Goal: Task Accomplishment & Management: Complete application form

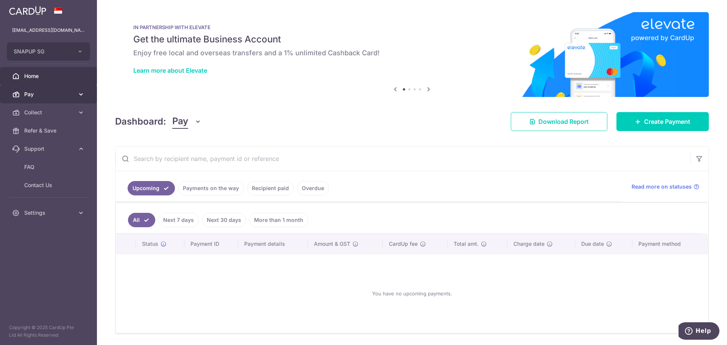
click at [66, 95] on span "Pay" at bounding box center [49, 95] width 50 height 8
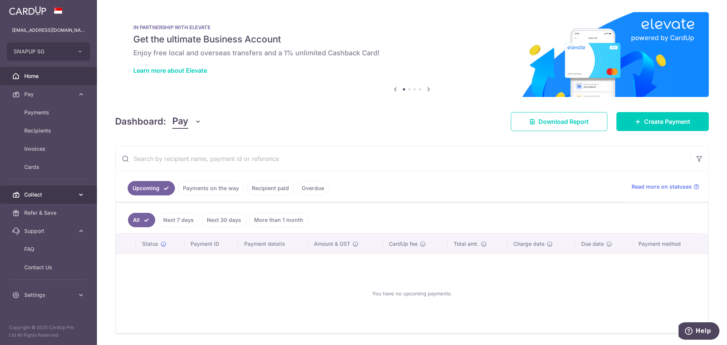
click at [57, 186] on link "Collect" at bounding box center [48, 195] width 97 height 18
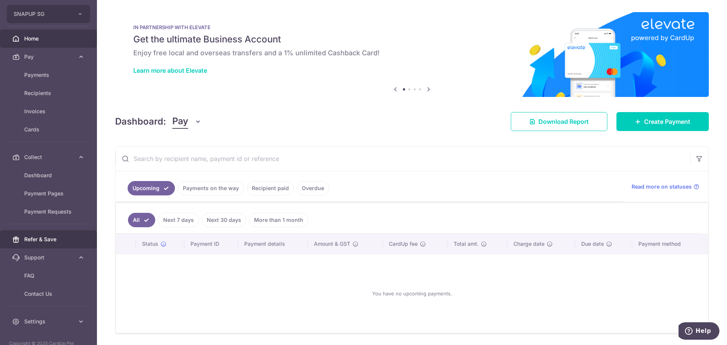
scroll to position [53, 0]
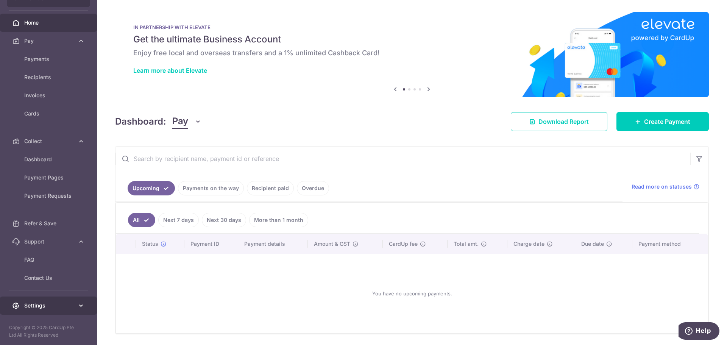
click at [68, 303] on span "Settings" at bounding box center [49, 306] width 50 height 8
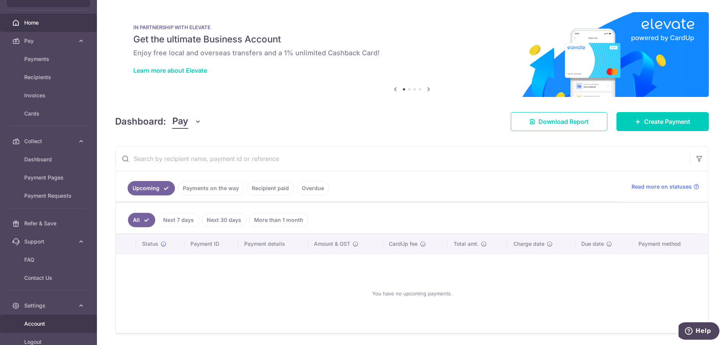
scroll to position [99, 0]
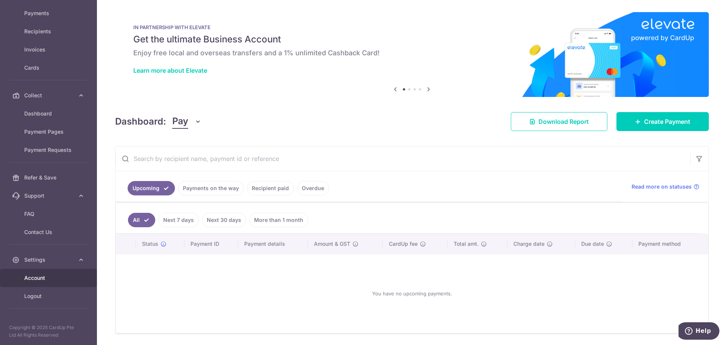
click at [64, 277] on span "Account" at bounding box center [49, 278] width 50 height 8
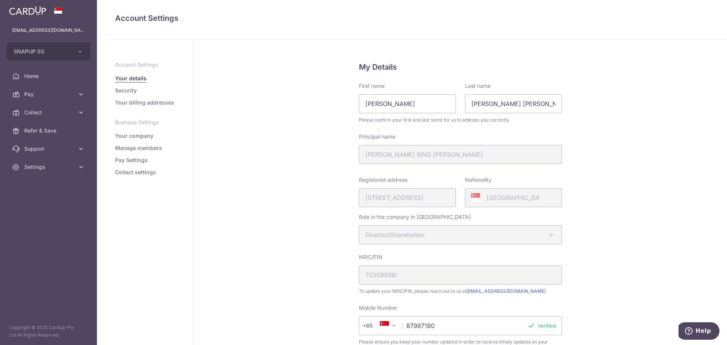
click at [141, 158] on link "Pay Settings" at bounding box center [131, 160] width 33 height 8
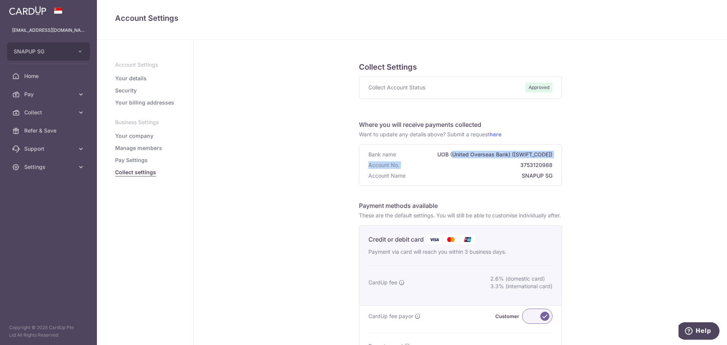
drag, startPoint x: 483, startPoint y: 159, endPoint x: 516, endPoint y: 171, distance: 35.1
click at [511, 168] on div "Bank name UOB (United Overseas Bank) ([SWIFT_CODE]) Account No. 3753120988 Acco…" at bounding box center [461, 165] width 202 height 41
click at [516, 171] on div "Bank name UOB (United Overseas Bank) ([SWIFT_CODE]) Account No. 3753120988 Acco…" at bounding box center [461, 165] width 202 height 41
click at [495, 135] on link "here" at bounding box center [496, 134] width 12 height 6
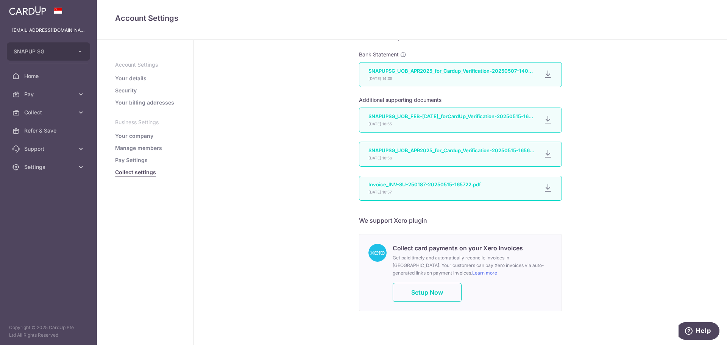
scroll to position [446, 0]
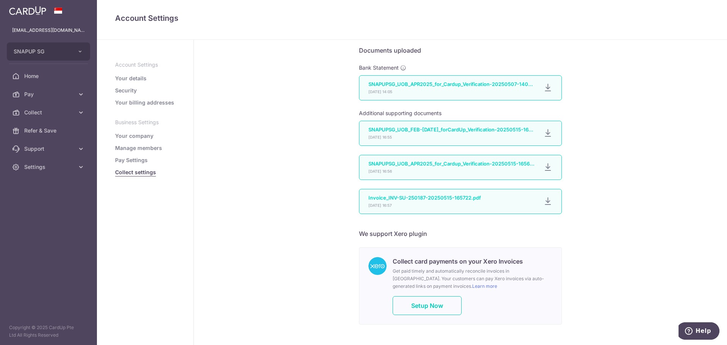
drag, startPoint x: 479, startPoint y: 90, endPoint x: 424, endPoint y: 95, distance: 55.2
click at [424, 95] on div "SNAPUPSG_UOB_APR2025_for_Cardup_Verification-20250507-140529.pdf 07/05/2025 14:…" at bounding box center [452, 88] width 166 height 14
drag, startPoint x: 422, startPoint y: 91, endPoint x: 494, endPoint y: 91, distance: 71.6
click at [494, 87] on p "SNAPUPSG_UOB_APR2025_for_Cardup_Verification-20250507-140529.pdf" at bounding box center [452, 84] width 166 height 6
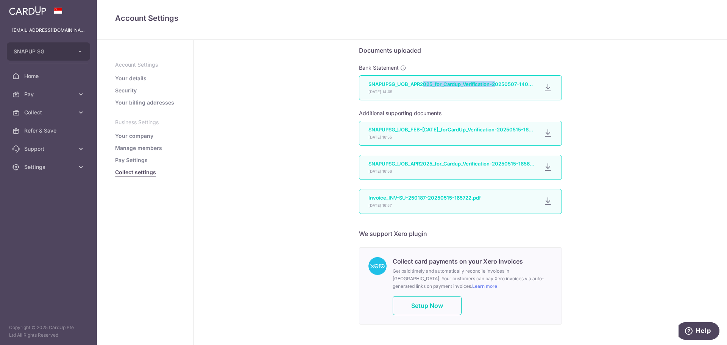
click at [494, 87] on p "SNAPUPSG_UOB_APR2025_for_Cardup_Verification-20250507-140529.pdf" at bounding box center [452, 84] width 166 height 6
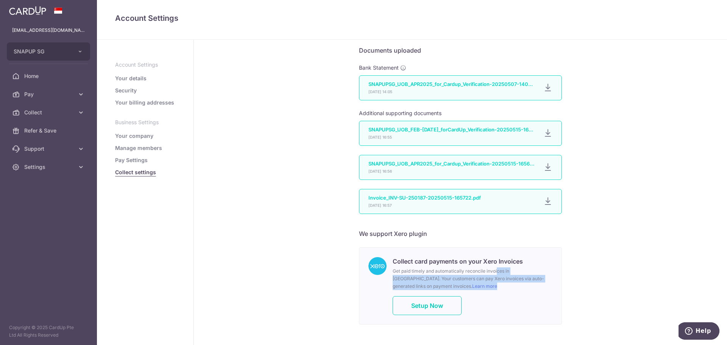
drag, startPoint x: 468, startPoint y: 275, endPoint x: 506, endPoint y: 295, distance: 43.6
click at [505, 294] on div "Collect card payments on your Xero Invoices Get paid timely and automatically r…" at bounding box center [473, 286] width 160 height 58
click at [506, 290] on p "Get paid timely and automatically reconcile invoices in Xero. Your customers ca…" at bounding box center [473, 278] width 160 height 23
drag, startPoint x: 479, startPoint y: 283, endPoint x: 471, endPoint y: 281, distance: 7.7
click at [471, 281] on p "Get paid timely and automatically reconcile invoices in Xero. Your customers ca…" at bounding box center [473, 278] width 160 height 23
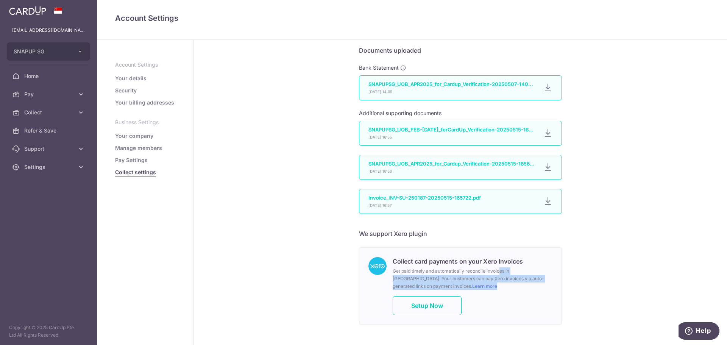
click at [471, 281] on p "Get paid timely and automatically reconcile invoices in Xero. Your customers ca…" at bounding box center [473, 278] width 160 height 23
drag, startPoint x: 478, startPoint y: 285, endPoint x: 507, endPoint y: 299, distance: 32.2
click at [507, 299] on div "Collect card payments on your Xero Invoices Get paid timely and automatically r…" at bounding box center [473, 286] width 160 height 58
drag, startPoint x: 504, startPoint y: 297, endPoint x: 464, endPoint y: 276, distance: 44.6
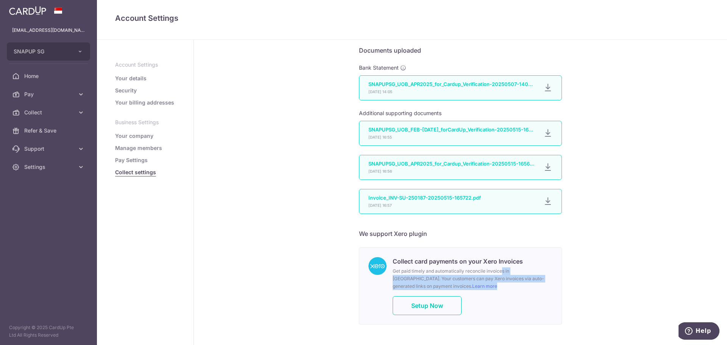
click at [466, 277] on p "Get paid timely and automatically reconcile invoices in Xero. Your customers ca…" at bounding box center [473, 278] width 160 height 23
click at [464, 276] on p "Get paid timely and automatically reconcile invoices in Xero. Your customers ca…" at bounding box center [473, 278] width 160 height 23
drag, startPoint x: 464, startPoint y: 276, endPoint x: 504, endPoint y: 296, distance: 44.4
click at [504, 290] on p "Get paid timely and automatically reconcile invoices in Xero. Your customers ca…" at bounding box center [473, 278] width 160 height 23
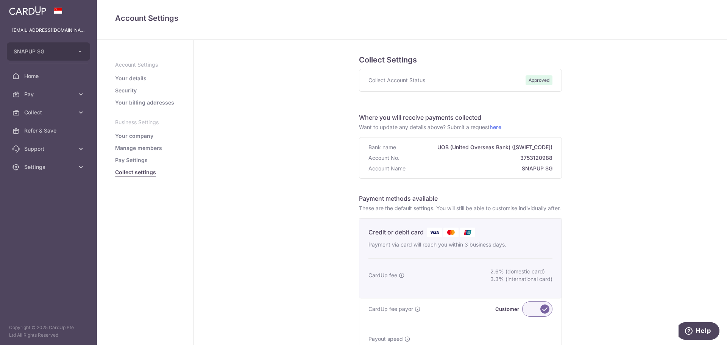
scroll to position [0, 0]
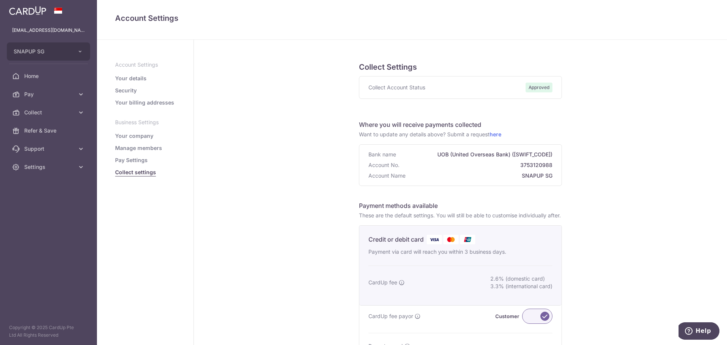
drag, startPoint x: 503, startPoint y: 222, endPoint x: 437, endPoint y: 219, distance: 66.0
click at [437, 219] on p "These are the default settings. You will still be able to customise individuall…" at bounding box center [460, 216] width 203 height 8
drag, startPoint x: 423, startPoint y: 215, endPoint x: 483, endPoint y: 215, distance: 60.6
click at [483, 215] on p "These are the default settings. You will still be able to customise individuall…" at bounding box center [460, 216] width 203 height 8
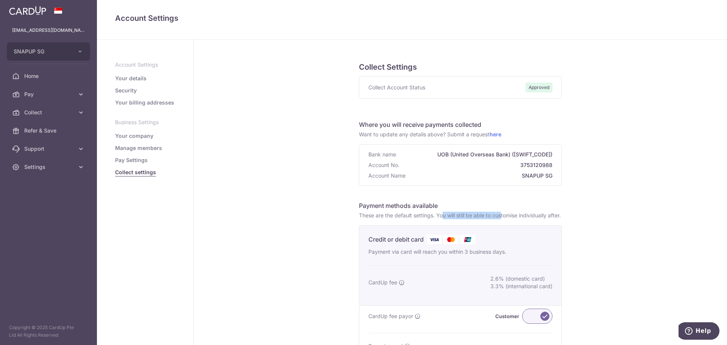
click at [483, 216] on p "These are the default settings. You will still be able to customise individuall…" at bounding box center [460, 216] width 203 height 8
click at [394, 217] on p "These are the default settings. You will still be able to customise individuall…" at bounding box center [460, 216] width 203 height 8
drag, startPoint x: 394, startPoint y: 217, endPoint x: 447, endPoint y: 224, distance: 53.1
click at [446, 219] on p "These are the default settings. You will still be able to customise individuall…" at bounding box center [460, 216] width 203 height 8
click at [447, 219] on p "These are the default settings. You will still be able to customise individuall…" at bounding box center [460, 216] width 203 height 8
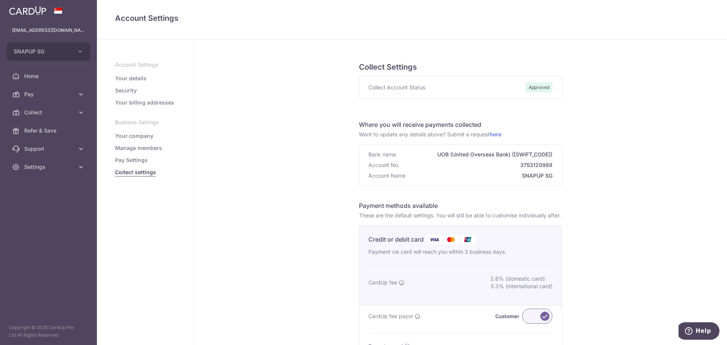
drag, startPoint x: 482, startPoint y: 225, endPoint x: 400, endPoint y: 210, distance: 83.5
click at [401, 211] on div "Payment methods available These are the default settings. You will still be abl…" at bounding box center [460, 308] width 203 height 214
click at [400, 210] on div "Payment methods available These are the default settings. You will still be abl…" at bounding box center [460, 308] width 203 height 214
drag, startPoint x: 396, startPoint y: 210, endPoint x: 470, endPoint y: 225, distance: 75.3
click at [469, 225] on div "Payment methods available These are the default settings. You will still be abl…" at bounding box center [460, 308] width 203 height 214
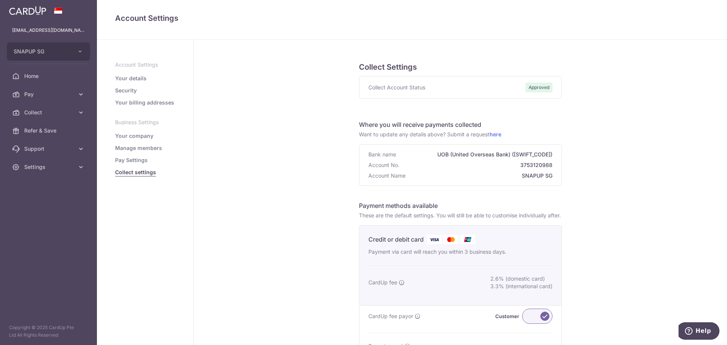
click at [470, 219] on p "These are the default settings. You will still be able to customise individuall…" at bounding box center [460, 216] width 203 height 8
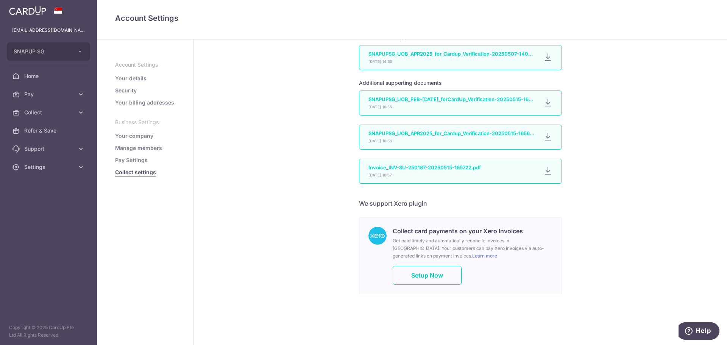
scroll to position [483, 0]
drag, startPoint x: 501, startPoint y: 267, endPoint x: 464, endPoint y: 246, distance: 42.8
click at [464, 246] on div "Collect card payments on your Xero Invoices Get paid timely and automatically r…" at bounding box center [473, 256] width 160 height 58
click at [464, 246] on p "Get paid timely and automatically reconcile invoices in Xero. Your customers ca…" at bounding box center [473, 248] width 160 height 23
drag, startPoint x: 458, startPoint y: 246, endPoint x: 505, endPoint y: 258, distance: 48.5
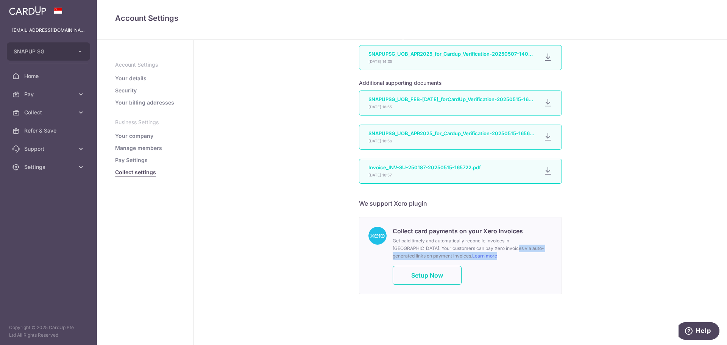
click at [505, 258] on p "Get paid timely and automatically reconcile invoices in Xero. Your customers ca…" at bounding box center [473, 248] width 160 height 23
drag, startPoint x: 505, startPoint y: 258, endPoint x: 444, endPoint y: 231, distance: 66.0
click at [445, 231] on div "Collect card payments on your Xero Invoices Get paid timely and automatically r…" at bounding box center [473, 256] width 160 height 58
click at [444, 231] on h6 "Collect card payments on your Xero Invoices" at bounding box center [473, 231] width 160 height 9
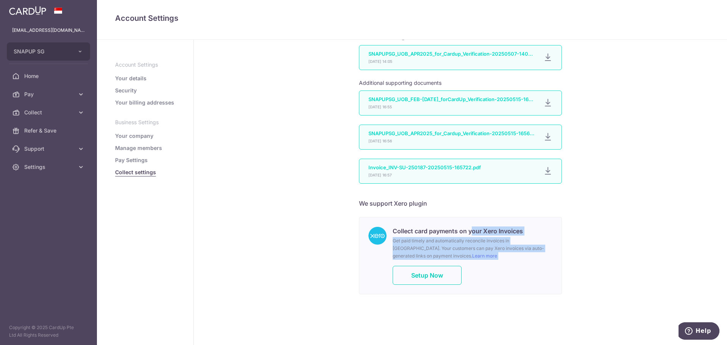
drag, startPoint x: 444, startPoint y: 231, endPoint x: 489, endPoint y: 254, distance: 50.2
click at [489, 254] on div "Collect card payments on your Xero Invoices Get paid timely and automatically r…" at bounding box center [473, 256] width 160 height 58
click at [489, 254] on p "Get paid timely and automatically reconcile invoices in Xero. Your customers ca…" at bounding box center [473, 248] width 160 height 23
drag, startPoint x: 489, startPoint y: 254, endPoint x: 441, endPoint y: 223, distance: 56.8
click at [441, 223] on div "Collect card payments on your Xero Invoices Get paid timely and automatically r…" at bounding box center [461, 255] width 202 height 77
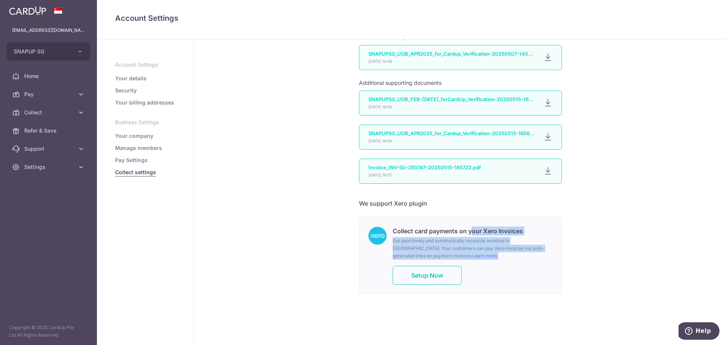
click at [441, 223] on div "Collect card payments on your Xero Invoices Get paid timely and automatically r…" at bounding box center [461, 255] width 202 height 77
drag, startPoint x: 441, startPoint y: 223, endPoint x: 490, endPoint y: 249, distance: 55.4
click at [488, 247] on div "Collect card payments on your Xero Invoices Get paid timely and automatically r…" at bounding box center [461, 255] width 202 height 77
click at [490, 249] on p "Get paid timely and automatically reconcile invoices in Xero. Your customers ca…" at bounding box center [473, 248] width 160 height 23
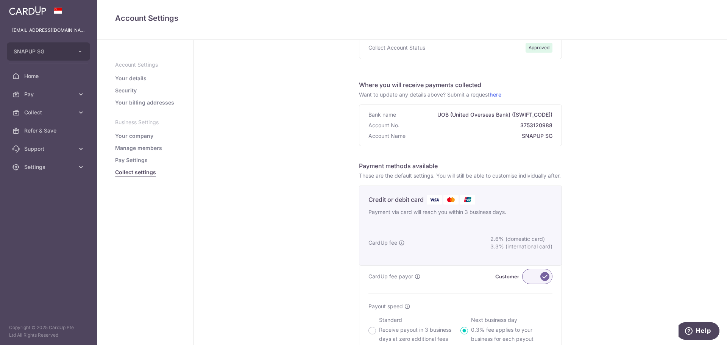
scroll to position [0, 0]
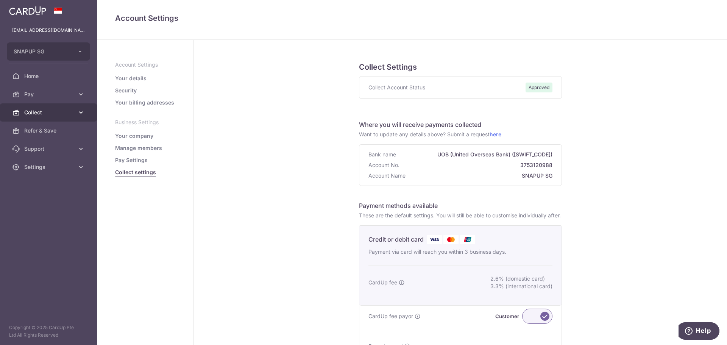
click at [59, 106] on link "Collect" at bounding box center [48, 112] width 97 height 18
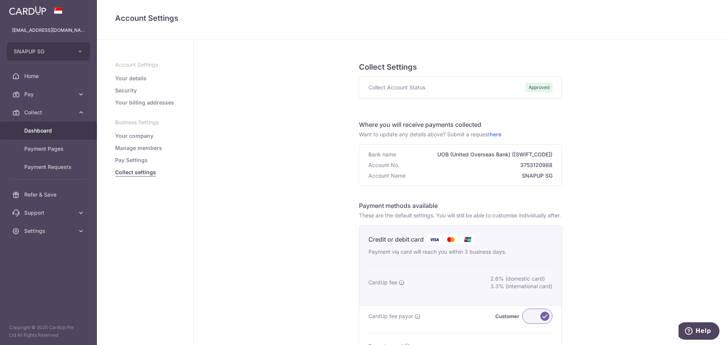
click at [50, 130] on span "Dashboard" at bounding box center [49, 131] width 50 height 8
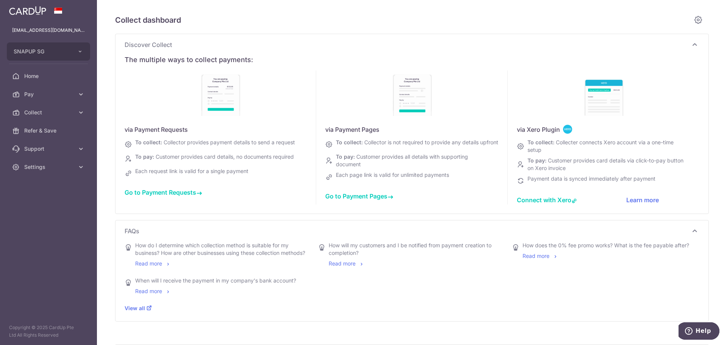
click at [189, 194] on span "Go to Payment Requests" at bounding box center [164, 193] width 78 height 8
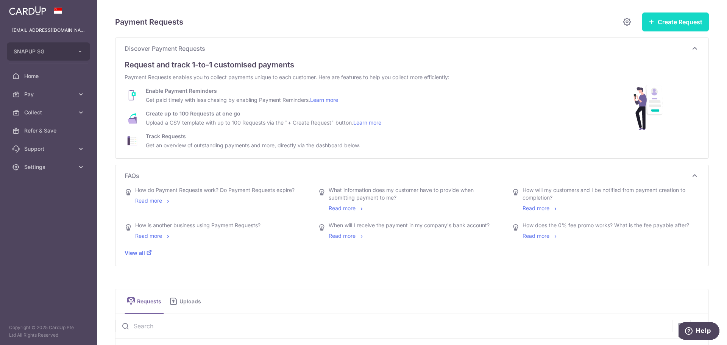
click at [692, 22] on button "Create Request" at bounding box center [676, 22] width 67 height 19
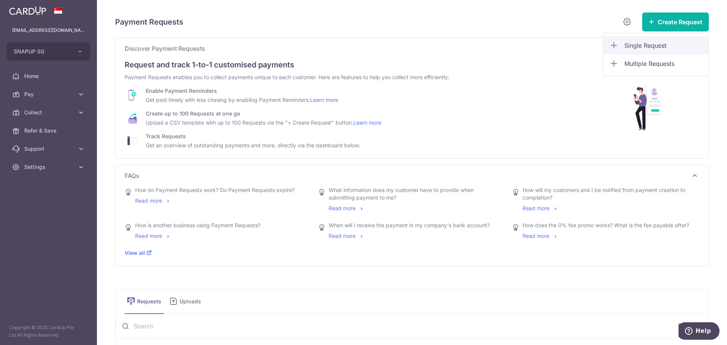
click at [683, 39] on link "Single Request" at bounding box center [656, 45] width 105 height 18
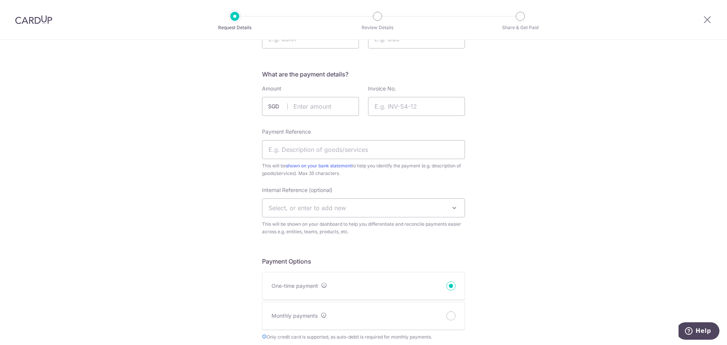
scroll to position [114, 0]
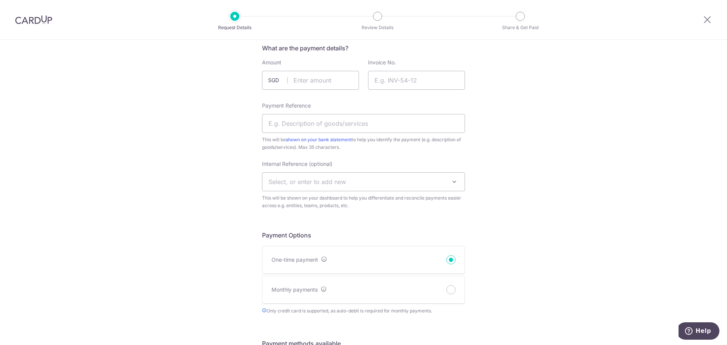
click at [520, 138] on div "New Payment Request Who are you requesting this payment from? First Name Last N…" at bounding box center [363, 305] width 727 height 758
click at [325, 88] on input "text" at bounding box center [310, 80] width 97 height 19
click at [395, 85] on input "Invoice No." at bounding box center [416, 80] width 97 height 19
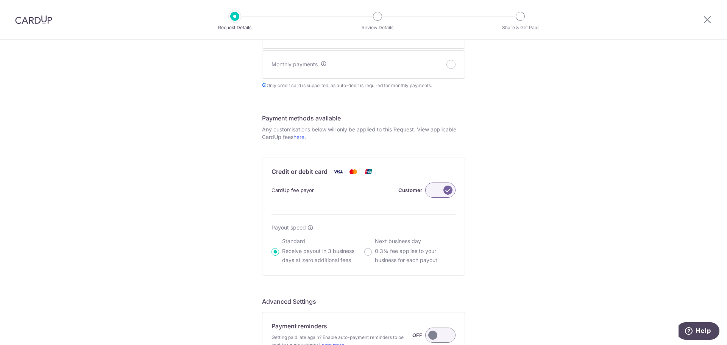
scroll to position [341, 0]
click at [437, 187] on label at bounding box center [440, 188] width 30 height 15
click at [0, 0] on input "Customer" at bounding box center [0, 0] width 0 height 0
click at [439, 189] on label at bounding box center [440, 188] width 30 height 15
click at [0, 0] on input "Me" at bounding box center [0, 0] width 0 height 0
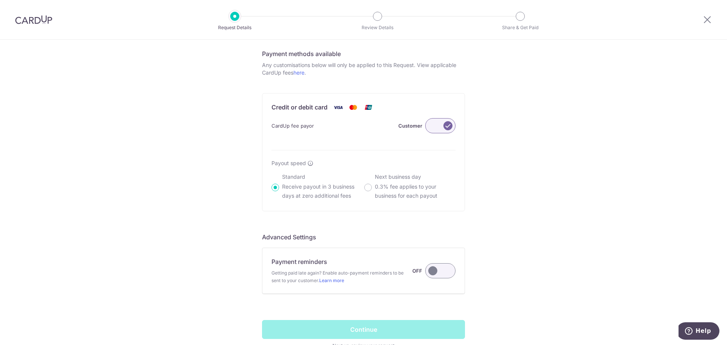
scroll to position [417, 0]
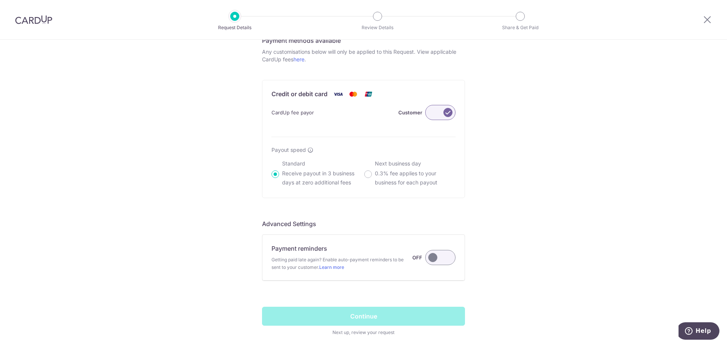
click at [423, 178] on p "0.3% fee applies to your business for each payout" at bounding box center [415, 178] width 81 height 18
click at [372, 178] on input "Next business day 0.3% fee applies to your business for each payout" at bounding box center [368, 174] width 8 height 8
radio input "false"
radio input "true"
click at [344, 177] on p "Receive payout in 3 business days at zero additional fees" at bounding box center [322, 178] width 81 height 18
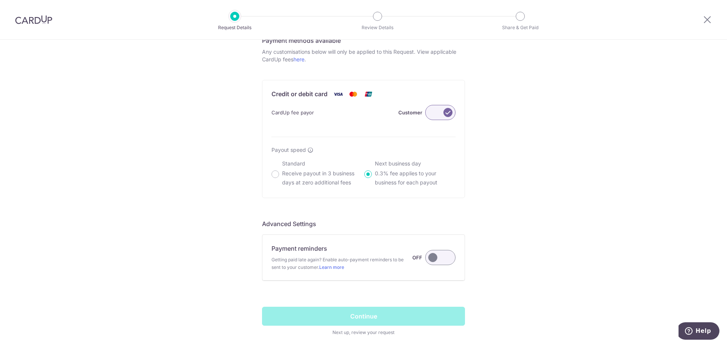
click at [279, 177] on input "Standard Receive payout in 3 business days at zero additional fees" at bounding box center [276, 174] width 8 height 8
click at [388, 177] on p "0.3% fee applies to your business for each payout" at bounding box center [415, 178] width 81 height 18
click at [372, 177] on input "Next business day 0.3% fee applies to your business for each payout" at bounding box center [368, 174] width 8 height 8
radio input "false"
radio input "true"
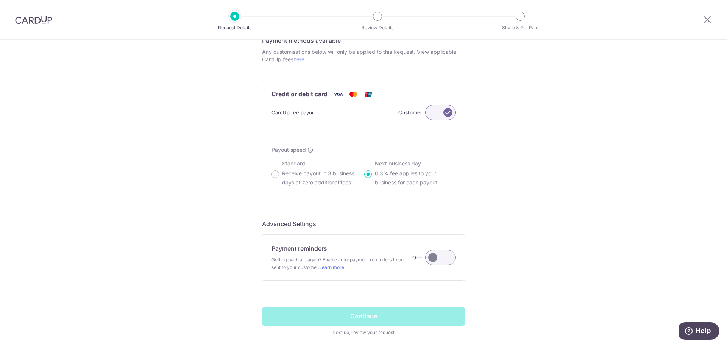
click at [326, 167] on label "Standard Receive payout in 3 business days at zero additional fees" at bounding box center [322, 173] width 81 height 27
click at [279, 170] on input "Standard Receive payout in 3 business days at zero additional fees" at bounding box center [276, 174] width 8 height 8
click at [430, 114] on label at bounding box center [440, 112] width 30 height 15
click at [0, 0] on input "Customer" at bounding box center [0, 0] width 0 height 0
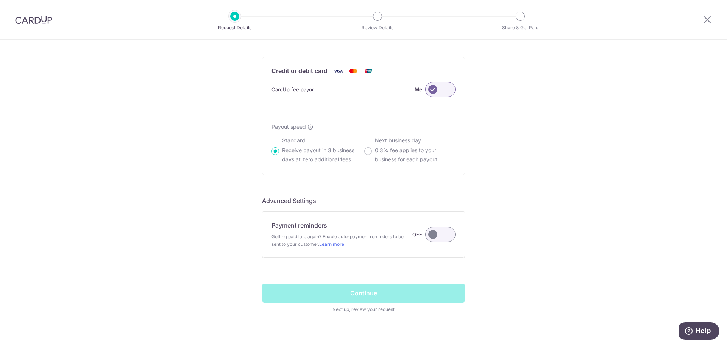
scroll to position [453, 0]
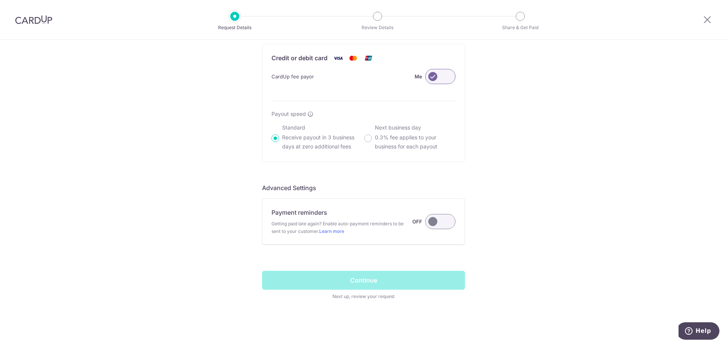
click at [407, 143] on p "0.3% fee applies to your business for each payout" at bounding box center [415, 142] width 81 height 18
click at [372, 142] on input "Next business day 0.3% fee applies to your business for each payout" at bounding box center [368, 138] width 8 height 8
radio input "false"
radio input "true"
click at [333, 145] on p "Receive payout in 3 business days at zero additional fees" at bounding box center [322, 142] width 81 height 18
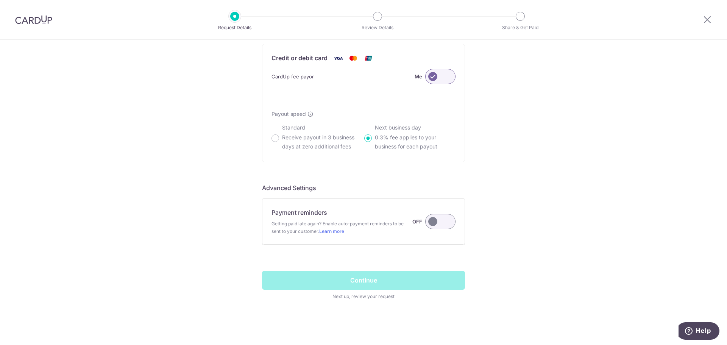
click at [279, 142] on input "Standard Receive payout in 3 business days at zero additional fees" at bounding box center [276, 138] width 8 height 8
click at [419, 143] on p "0.3% fee applies to your business for each payout" at bounding box center [415, 142] width 81 height 18
click at [372, 142] on input "Next business day 0.3% fee applies to your business for each payout" at bounding box center [368, 138] width 8 height 8
radio input "false"
radio input "true"
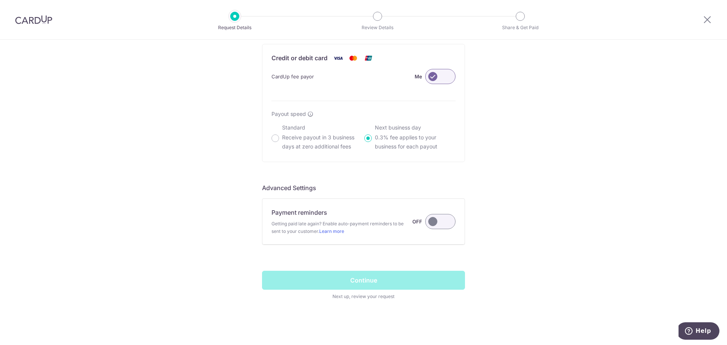
click at [272, 120] on div "Payout speed Standard Receive payout in 3 business days at zero additional fees…" at bounding box center [364, 130] width 184 height 41
click at [315, 142] on p "Receive payout in 3 business days at zero additional fees" at bounding box center [322, 142] width 81 height 18
click at [279, 142] on input "Standard Receive payout in 3 business days at zero additional fees" at bounding box center [276, 138] width 8 height 8
radio input "true"
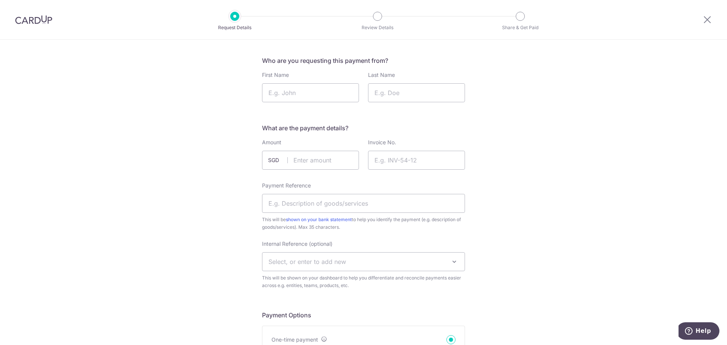
scroll to position [0, 0]
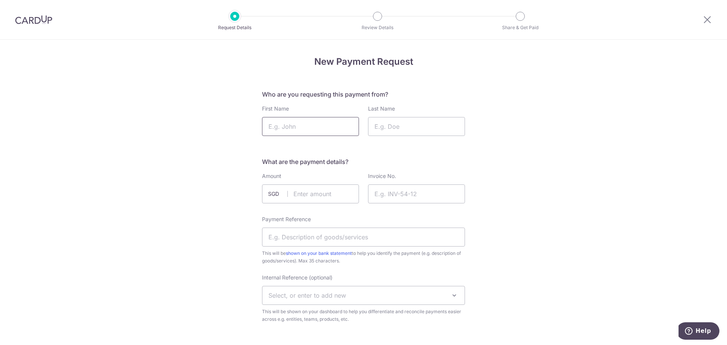
click at [291, 127] on input "First Name" at bounding box center [310, 126] width 97 height 19
type input "Seiji"
type input "Taniyama"
type input "150.00"
click at [403, 188] on input "Invoice No." at bounding box center [416, 194] width 97 height 19
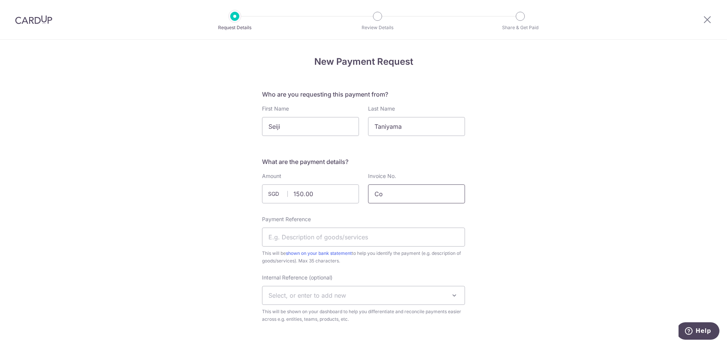
type input "C"
type input "CCSG-0056"
type input "CC Singapore Sept 2025"
click at [421, 294] on span "Select, or enter to add new" at bounding box center [364, 295] width 202 height 18
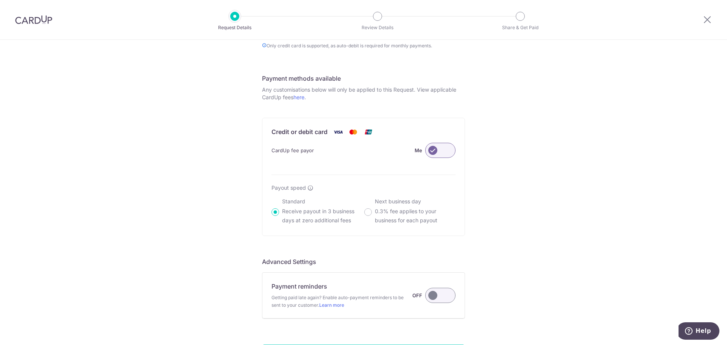
scroll to position [453, 0]
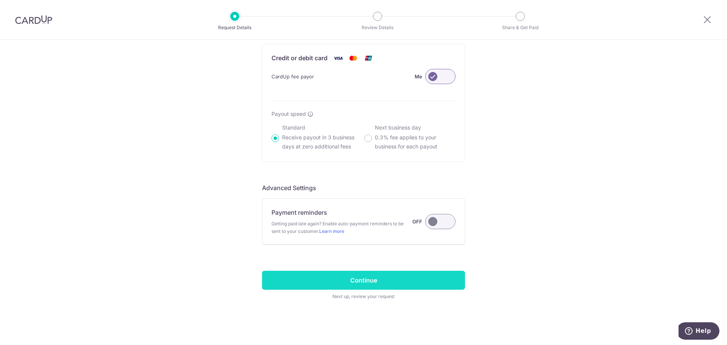
click at [411, 278] on input "Continue" at bounding box center [363, 280] width 203 height 19
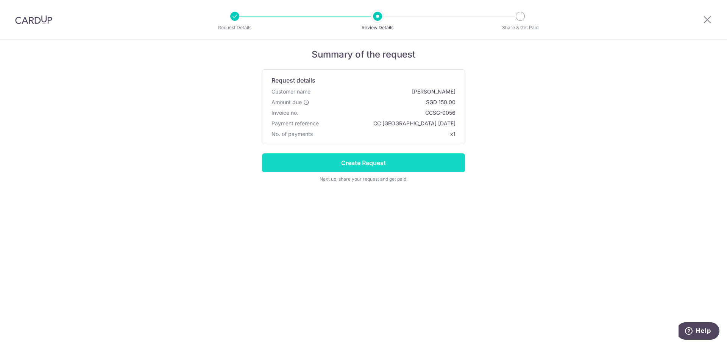
click at [418, 161] on input "Create Request" at bounding box center [363, 162] width 203 height 19
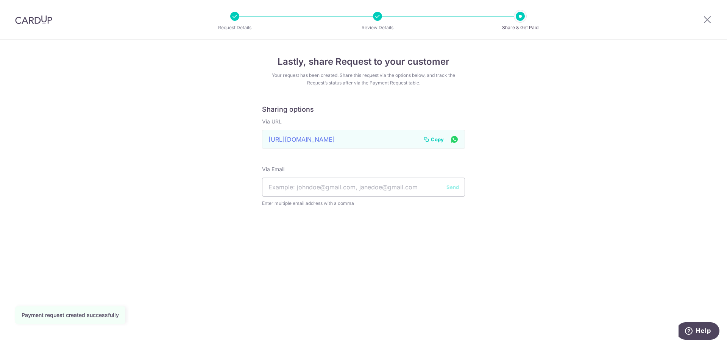
click at [428, 139] on icon at bounding box center [427, 139] width 6 height 6
click at [610, 88] on div "Lastly, share Request to your customer Your request has been created. Share thi…" at bounding box center [363, 192] width 727 height 305
click at [708, 20] on icon at bounding box center [707, 19] width 9 height 9
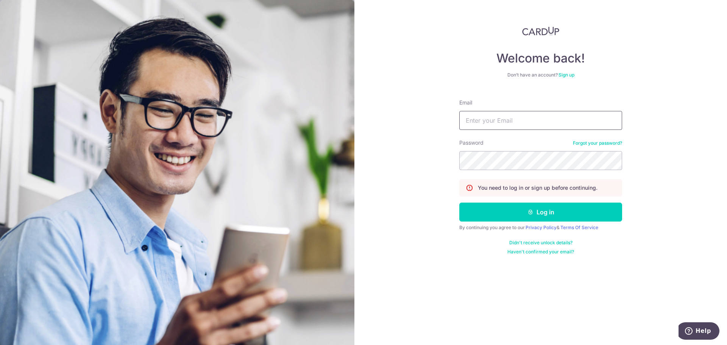
click at [548, 124] on input "Email" at bounding box center [541, 120] width 163 height 19
type input "[EMAIL_ADDRESS][DOMAIN_NAME]"
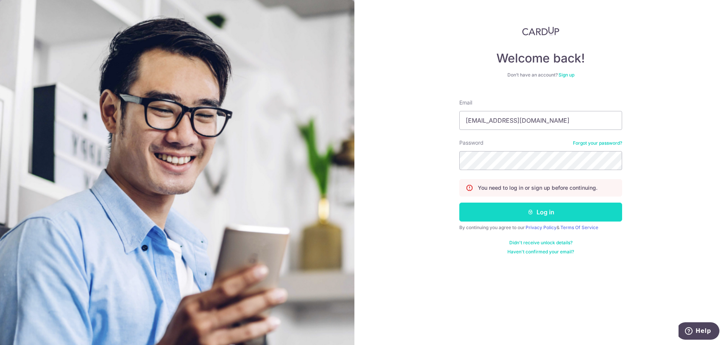
click at [563, 216] on button "Log in" at bounding box center [541, 212] width 163 height 19
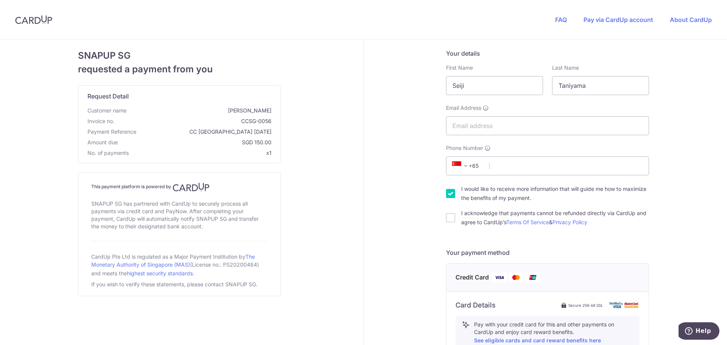
drag, startPoint x: 276, startPoint y: 141, endPoint x: 232, endPoint y: 111, distance: 53.2
click at [232, 111] on div "Request Detail Customer name Seiji Taniyama Invoice no. CCSG-0056 Payment Refer…" at bounding box center [179, 124] width 202 height 77
click at [232, 111] on span "Seiji Taniyama" at bounding box center [201, 111] width 142 height 8
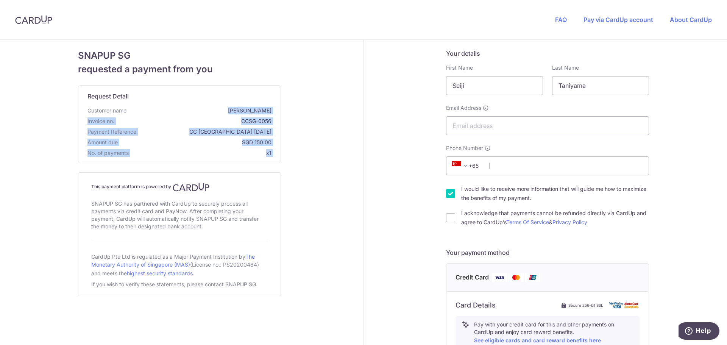
drag, startPoint x: 232, startPoint y: 111, endPoint x: 275, endPoint y: 154, distance: 60.8
click at [275, 154] on div "Request Detail Customer name Seiji Taniyama Invoice no. CCSG-0056 Payment Refer…" at bounding box center [179, 124] width 202 height 77
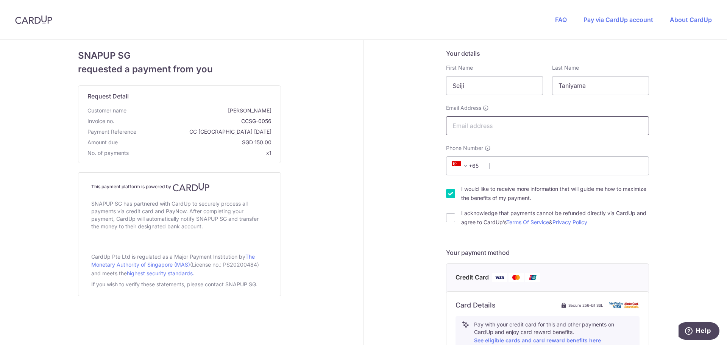
click at [585, 121] on input "Email Address" at bounding box center [547, 125] width 203 height 19
click at [627, 164] on input "Phone Number" at bounding box center [547, 165] width 203 height 19
click at [669, 166] on div "Your details First Name Seiji Last Name Taniyama Email Address Phone Number +37…" at bounding box center [548, 327] width 368 height 574
click at [466, 169] on span at bounding box center [465, 165] width 9 height 9
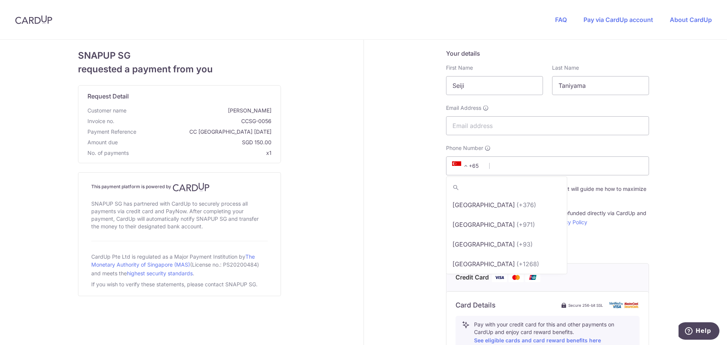
scroll to position [3907, 0]
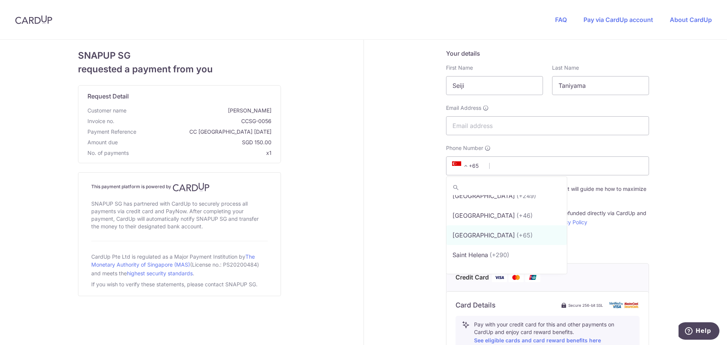
click at [465, 166] on span at bounding box center [465, 165] width 9 height 9
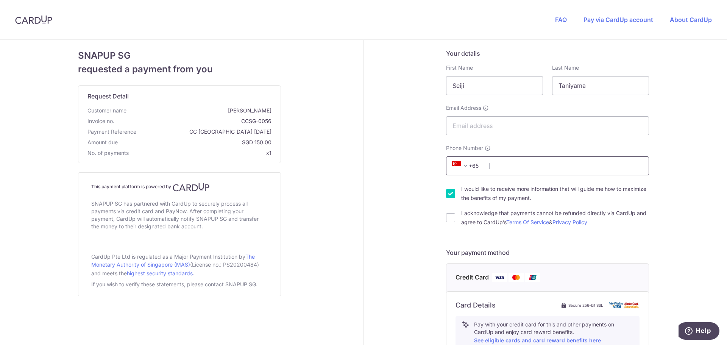
click at [592, 167] on input "Phone Number" at bounding box center [547, 165] width 203 height 19
click at [679, 171] on div "Your details First Name Seiji Last Name Taniyama Email Address Phone Number +37…" at bounding box center [548, 327] width 368 height 574
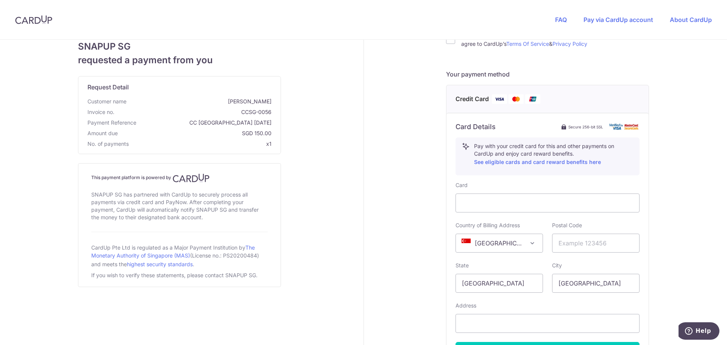
scroll to position [265, 0]
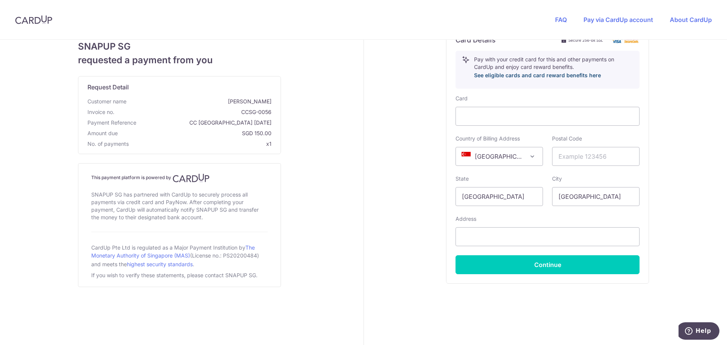
click at [528, 77] on link "See eligible cards and card reward benefits here" at bounding box center [537, 75] width 127 height 6
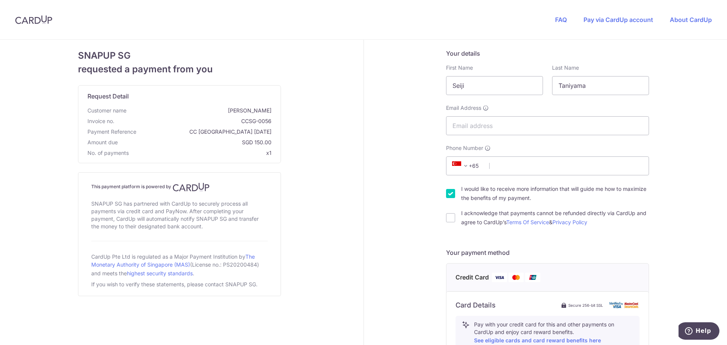
click at [676, 211] on div "Your details First Name Seiji Last Name Taniyama Email Address Phone Number +37…" at bounding box center [548, 327] width 368 height 574
click at [651, 91] on div "Last Name Taniyama" at bounding box center [601, 79] width 106 height 31
click at [624, 79] on input "Taniyama" at bounding box center [600, 85] width 97 height 19
click at [682, 114] on div "Your details First Name Seiji Last Name Taniyama Email Address Phone Number +37…" at bounding box center [548, 327] width 368 height 574
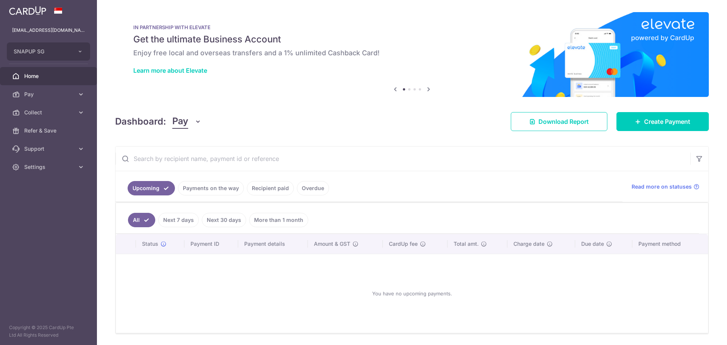
click at [39, 111] on span "Collect" at bounding box center [49, 113] width 50 height 8
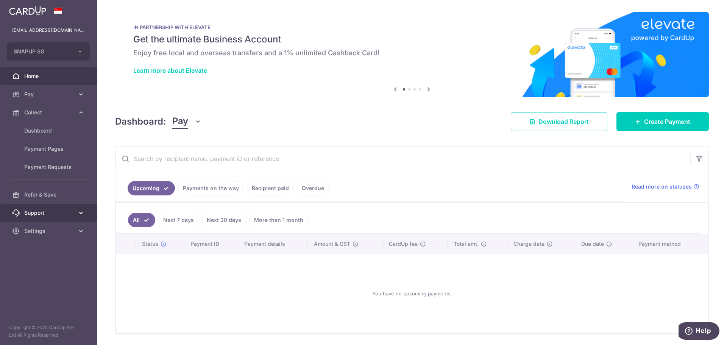
click at [66, 220] on link "Support" at bounding box center [48, 213] width 97 height 18
click at [76, 274] on link "Settings" at bounding box center [48, 277] width 97 height 18
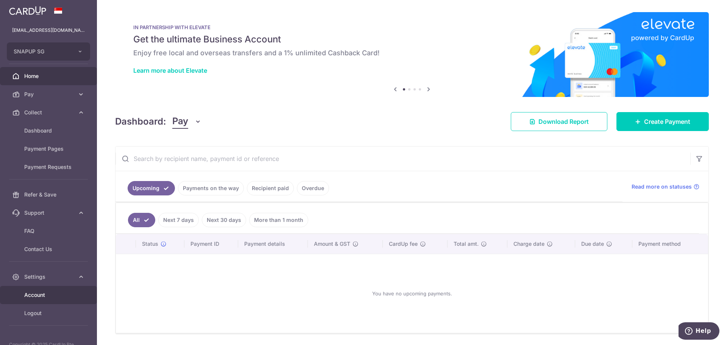
click at [74, 294] on link "Account" at bounding box center [48, 295] width 97 height 18
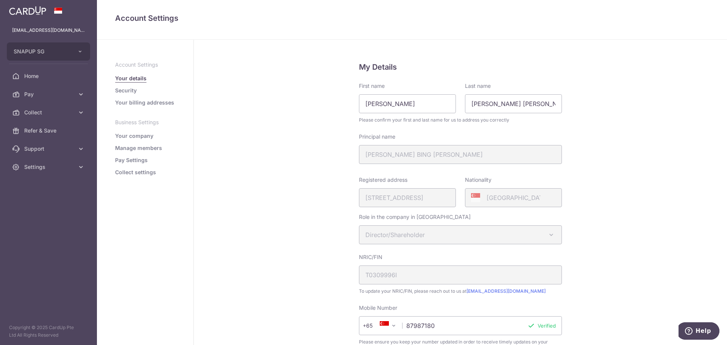
click at [125, 87] on link "Security" at bounding box center [126, 91] width 22 height 8
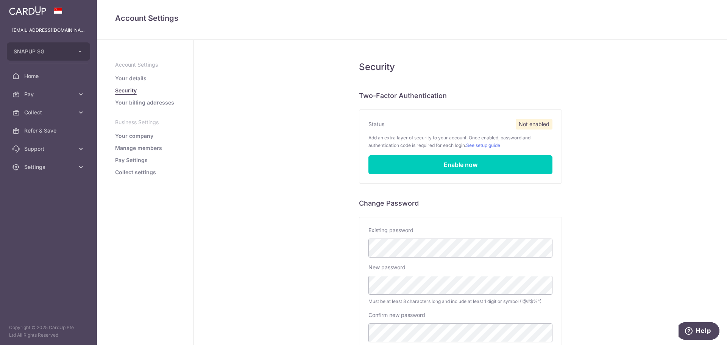
click at [134, 105] on link "Your billing addresses" at bounding box center [144, 103] width 59 height 8
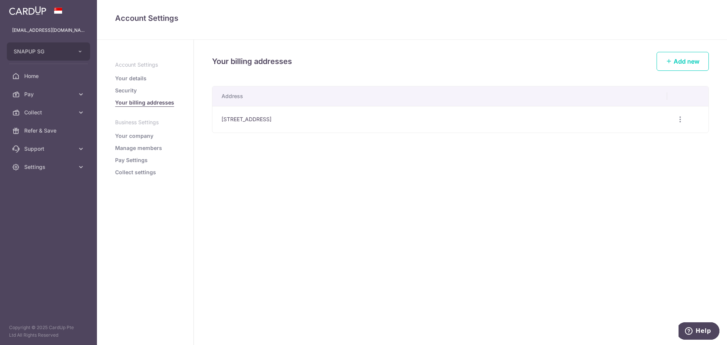
click at [148, 134] on link "Your company" at bounding box center [134, 136] width 38 height 8
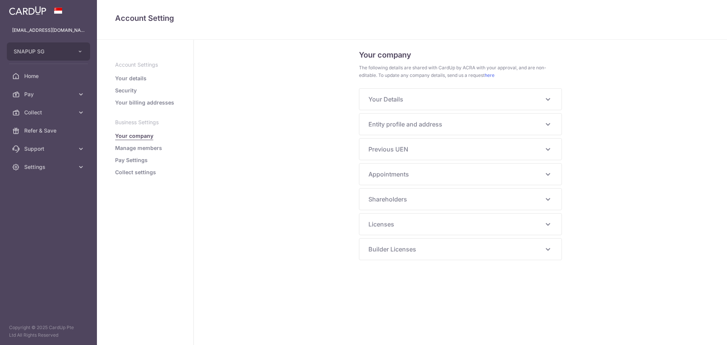
click at [150, 150] on link "Manage members" at bounding box center [138, 148] width 47 height 8
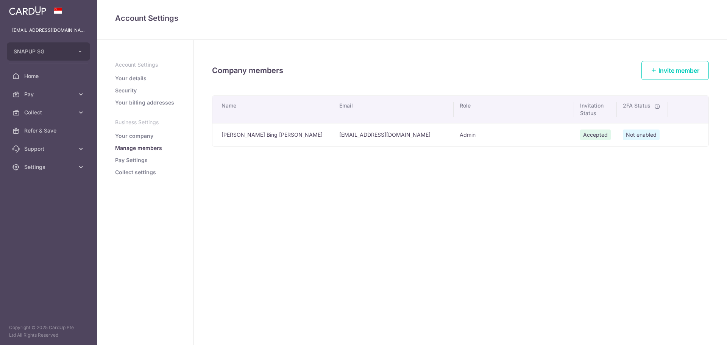
click at [140, 131] on ul "Account Settings Your details Security Your billing addresses Business Settings…" at bounding box center [145, 118] width 60 height 115
click at [142, 134] on link "Your company" at bounding box center [134, 136] width 38 height 8
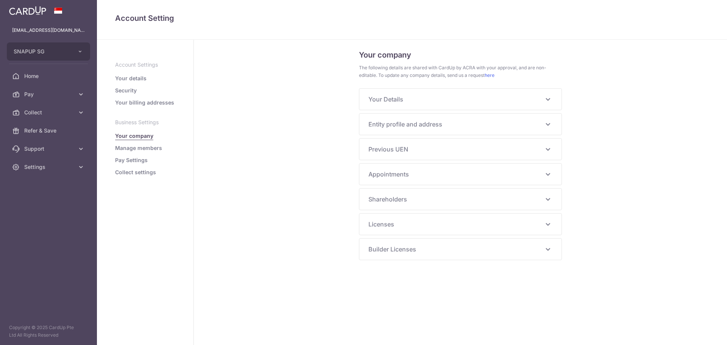
click at [438, 125] on span "Entity profile and address" at bounding box center [456, 124] width 175 height 9
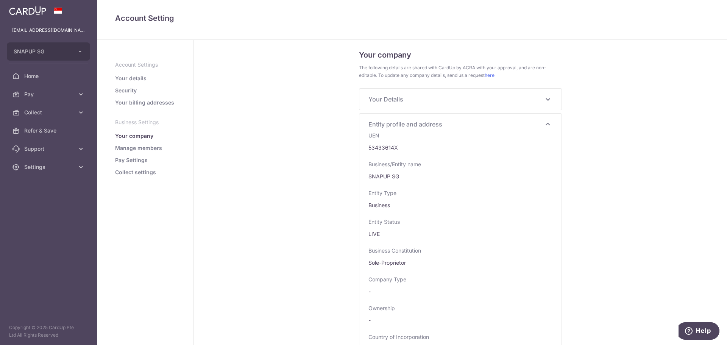
click at [427, 99] on span "Your Details" at bounding box center [456, 99] width 175 height 9
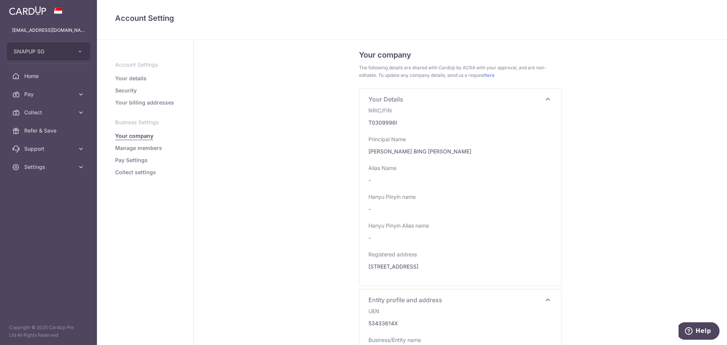
click at [427, 99] on span "Your Details" at bounding box center [456, 99] width 175 height 9
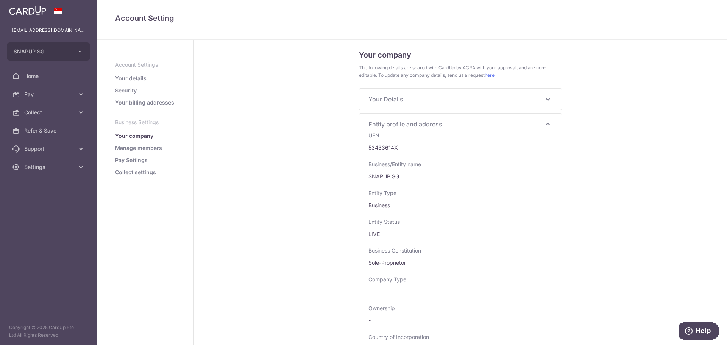
click at [427, 124] on span "Entity profile and address" at bounding box center [456, 124] width 175 height 9
click at [430, 173] on span "Appointments" at bounding box center [456, 174] width 175 height 9
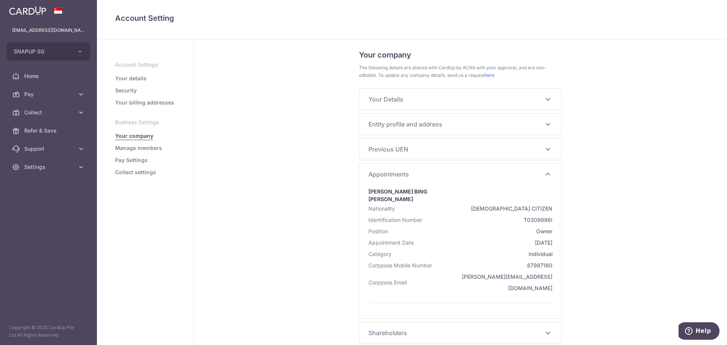
click at [430, 173] on span "Appointments" at bounding box center [456, 174] width 175 height 9
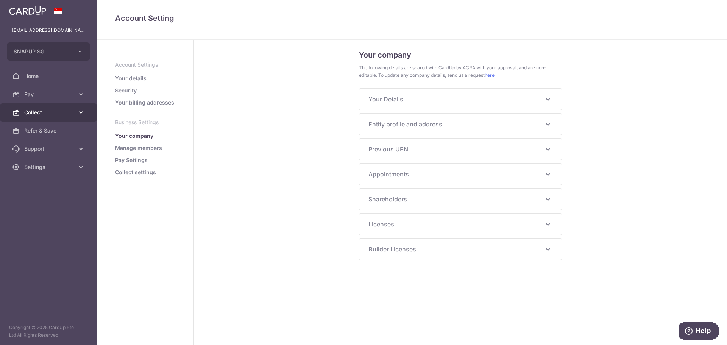
click at [61, 111] on span "Collect" at bounding box center [49, 113] width 50 height 8
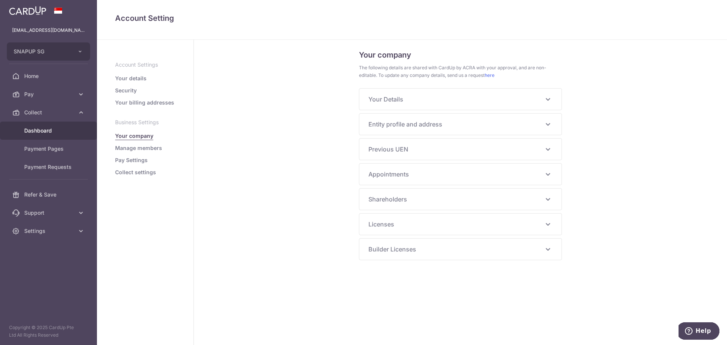
click at [63, 133] on span "Dashboard" at bounding box center [49, 131] width 50 height 8
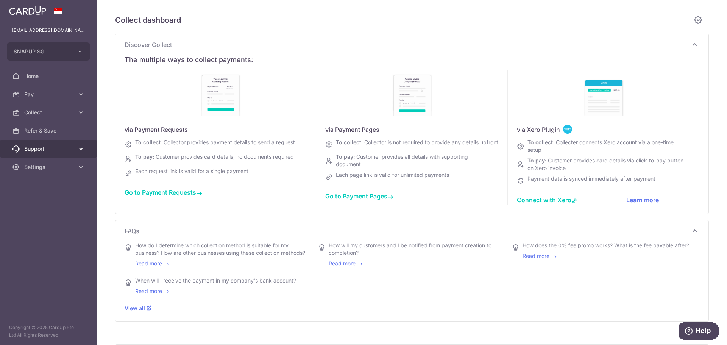
click at [58, 148] on span "Support" at bounding box center [49, 149] width 50 height 8
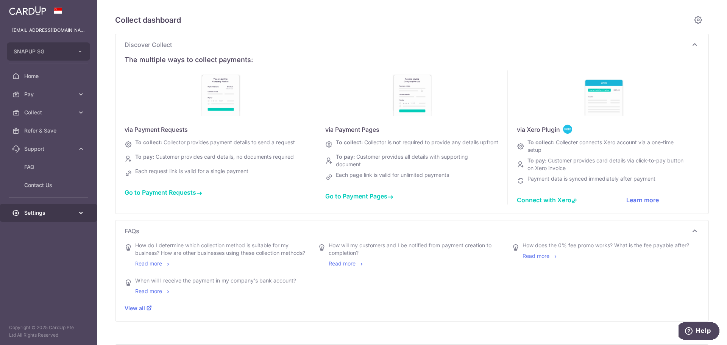
click at [55, 208] on link "Settings" at bounding box center [48, 213] width 97 height 18
click at [57, 226] on link "Account" at bounding box center [48, 231] width 97 height 18
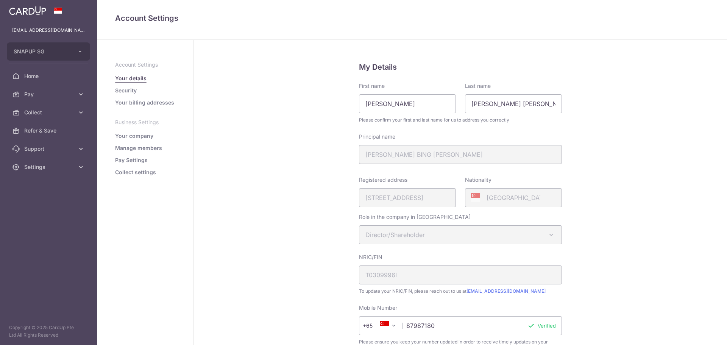
click at [125, 162] on link "Pay Settings" at bounding box center [131, 160] width 33 height 8
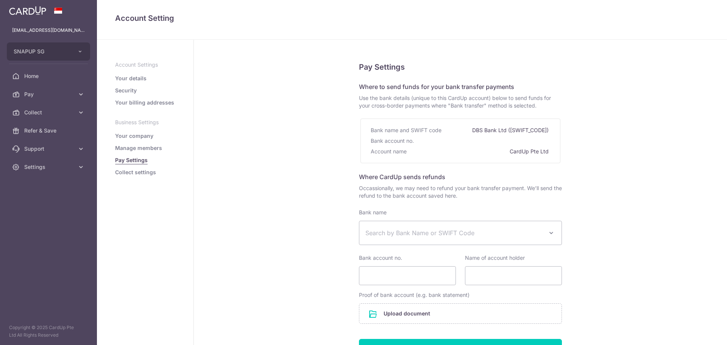
select select
click at [133, 169] on link "Collect settings" at bounding box center [135, 173] width 41 height 8
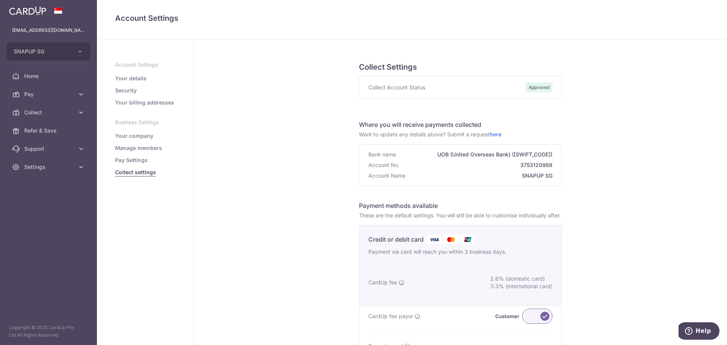
scroll to position [152, 0]
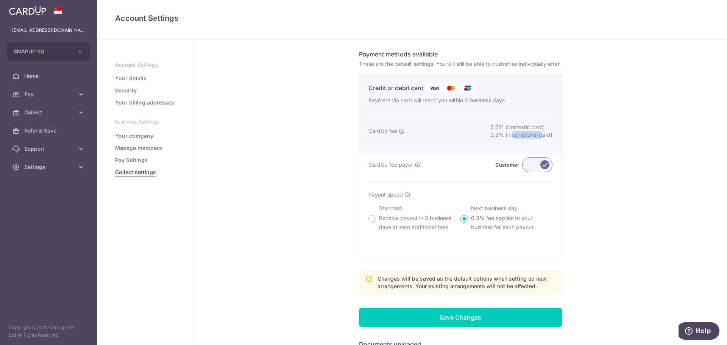
drag, startPoint x: 509, startPoint y: 141, endPoint x: 538, endPoint y: 144, distance: 28.9
click at [538, 139] on div "2.6% (domestic card) 3.3% (international card)" at bounding box center [522, 131] width 62 height 15
click at [541, 172] on label at bounding box center [537, 164] width 30 height 15
click at [0, 0] on input "Customer" at bounding box center [0, 0] width 0 height 0
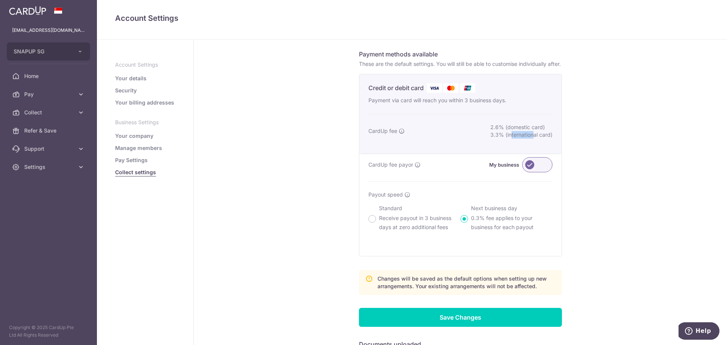
drag, startPoint x: 507, startPoint y: 145, endPoint x: 529, endPoint y: 143, distance: 21.3
click at [529, 139] on div "2.6% (domestic card) 3.3% (international card)" at bounding box center [522, 131] width 62 height 15
click at [391, 231] on p "Receive payout in 3 business days at zero additional fees" at bounding box center [419, 223] width 81 height 18
click at [376, 223] on input "Standard Receive payout in 3 business days at zero additional fees" at bounding box center [373, 219] width 8 height 8
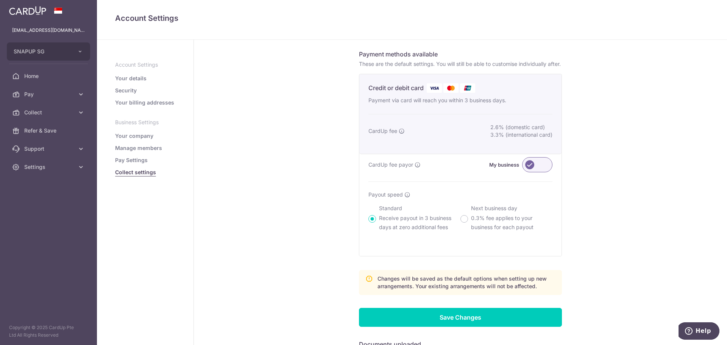
click at [497, 226] on p "0.3% fee applies to your business for each payout" at bounding box center [511, 223] width 81 height 18
click at [468, 223] on input "Next business day 0.3% fee applies to your business for each payout" at bounding box center [465, 219] width 8 height 8
radio input "false"
radio input "true"
click at [413, 229] on p "Receive payout in 3 business days at zero additional fees" at bounding box center [419, 223] width 81 height 18
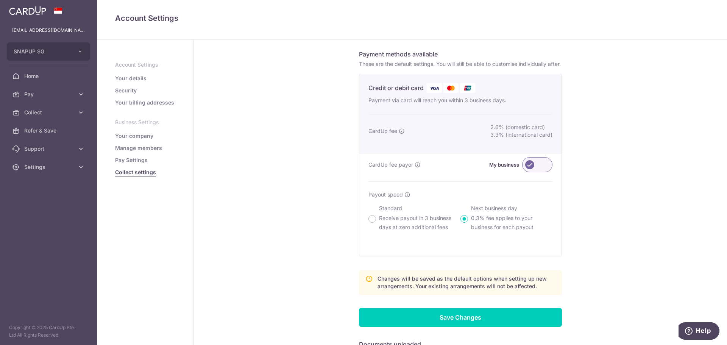
click at [376, 223] on input "Standard Receive payout in 3 business days at zero additional fees" at bounding box center [373, 219] width 8 height 8
click at [479, 223] on p "0.3% fee applies to your business for each payout" at bounding box center [511, 223] width 81 height 18
click at [468, 223] on input "Next business day 0.3% fee applies to your business for each payout" at bounding box center [465, 219] width 8 height 8
radio input "false"
radio input "true"
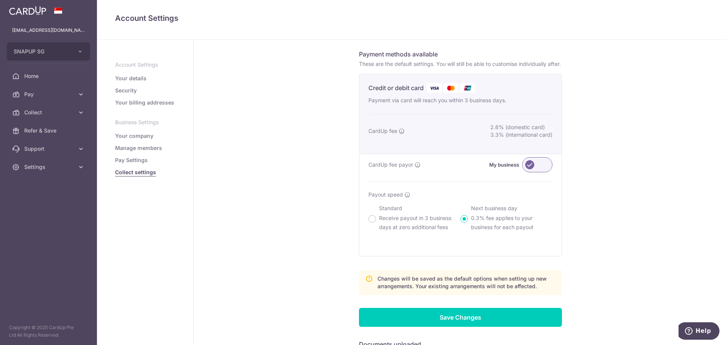
click at [407, 225] on p "Receive payout in 3 business days at zero additional fees" at bounding box center [419, 223] width 81 height 18
click at [376, 223] on input "Standard Receive payout in 3 business days at zero additional fees" at bounding box center [373, 219] width 8 height 8
click at [485, 226] on p "0.3% fee applies to your business for each payout" at bounding box center [511, 223] width 81 height 18
click at [468, 223] on input "Next business day 0.3% fee applies to your business for each payout" at bounding box center [465, 219] width 8 height 8
radio input "false"
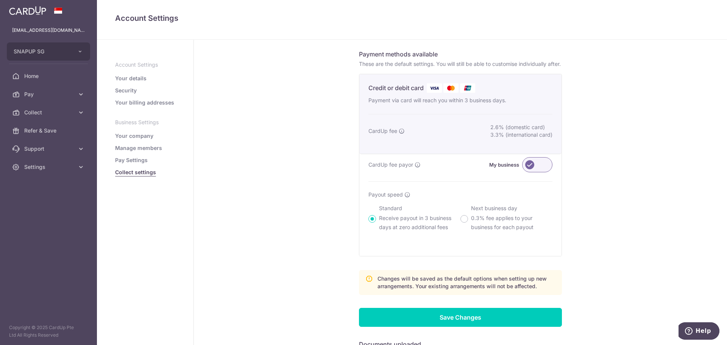
radio input "true"
click at [418, 228] on p "Receive payout in 3 business days at zero additional fees" at bounding box center [419, 223] width 81 height 18
click at [376, 223] on input "Standard Receive payout in 3 business days at zero additional fees" at bounding box center [373, 219] width 8 height 8
click at [478, 229] on p "0.3% fee applies to your business for each payout" at bounding box center [511, 223] width 81 height 18
click at [468, 223] on input "Next business day 0.3% fee applies to your business for each payout" at bounding box center [465, 219] width 8 height 8
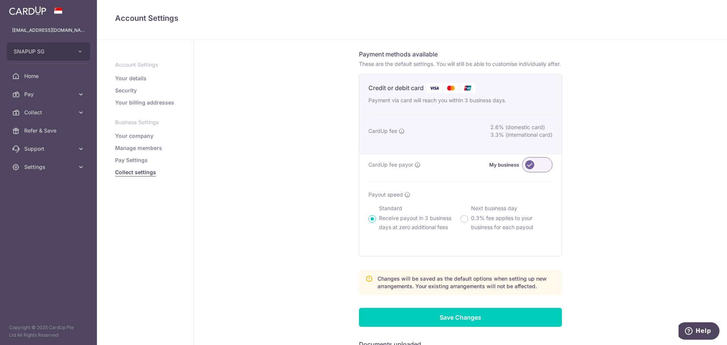
radio input "false"
radio input "true"
click at [397, 230] on p "Receive payout in 3 business days at zero additional fees" at bounding box center [419, 223] width 81 height 18
click at [376, 223] on input "Standard Receive payout in 3 business days at zero additional fees" at bounding box center [373, 219] width 8 height 8
click at [490, 229] on p "0.3% fee applies to your business for each payout" at bounding box center [511, 223] width 81 height 18
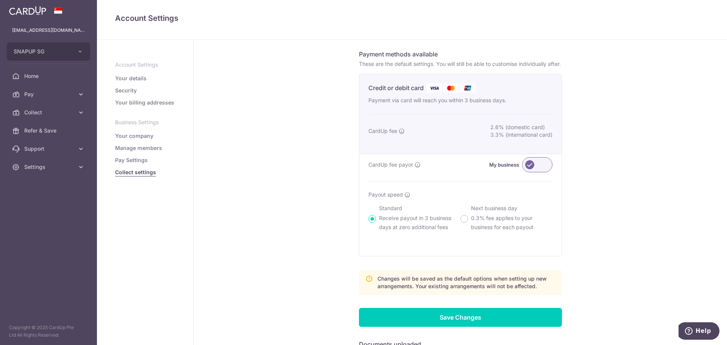
click at [468, 223] on input "Next business day 0.3% fee applies to your business for each payout" at bounding box center [465, 219] width 8 height 8
radio input "false"
radio input "true"
click at [388, 232] on p "Receive payout in 3 business days at zero additional fees" at bounding box center [419, 223] width 81 height 18
click at [376, 223] on input "Standard Receive payout in 3 business days at zero additional fees" at bounding box center [373, 219] width 8 height 8
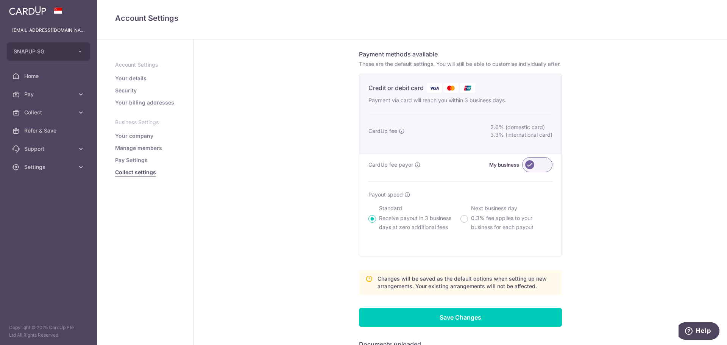
click at [499, 228] on p "0.3% fee applies to your business for each payout" at bounding box center [511, 223] width 81 height 18
click at [468, 223] on input "Next business day 0.3% fee applies to your business for each payout" at bounding box center [465, 219] width 8 height 8
radio input "false"
radio input "true"
click at [439, 231] on p "Receive payout in 3 business days at zero additional fees" at bounding box center [419, 223] width 81 height 18
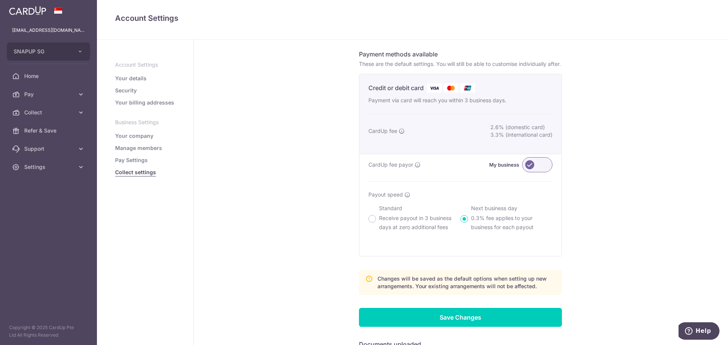
click at [376, 223] on input "Standard Receive payout in 3 business days at zero additional fees" at bounding box center [373, 219] width 8 height 8
radio input "true"
click at [25, 77] on span "Home" at bounding box center [49, 76] width 50 height 8
